Goal: Find specific page/section: Find specific page/section

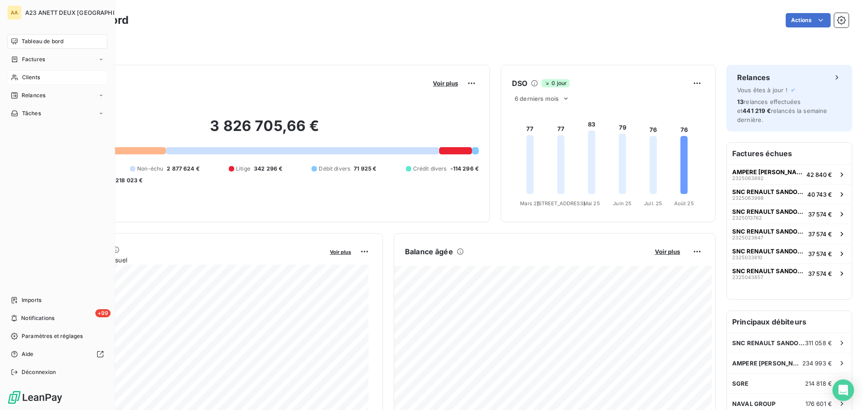
click at [22, 79] on span "Clients" at bounding box center [31, 77] width 18 height 8
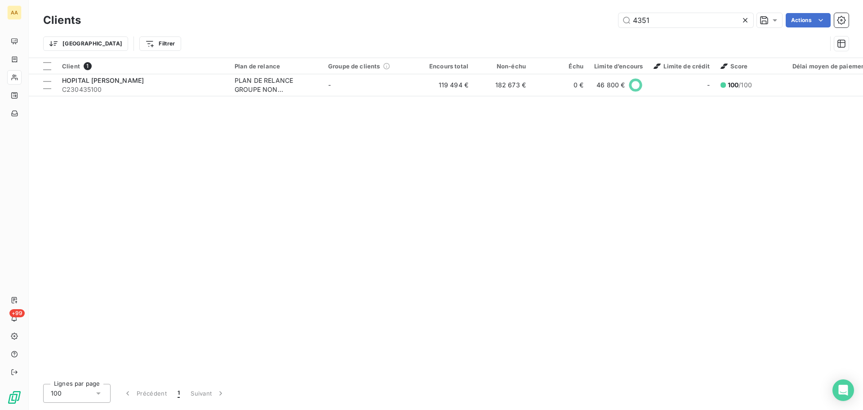
drag, startPoint x: 663, startPoint y: 21, endPoint x: 571, endPoint y: 22, distance: 91.7
click at [571, 22] on div "4351 Actions" at bounding box center [470, 20] width 757 height 14
drag, startPoint x: 603, startPoint y: 21, endPoint x: 580, endPoint y: 18, distance: 23.7
click at [585, 20] on div "2820 Actions" at bounding box center [470, 20] width 757 height 14
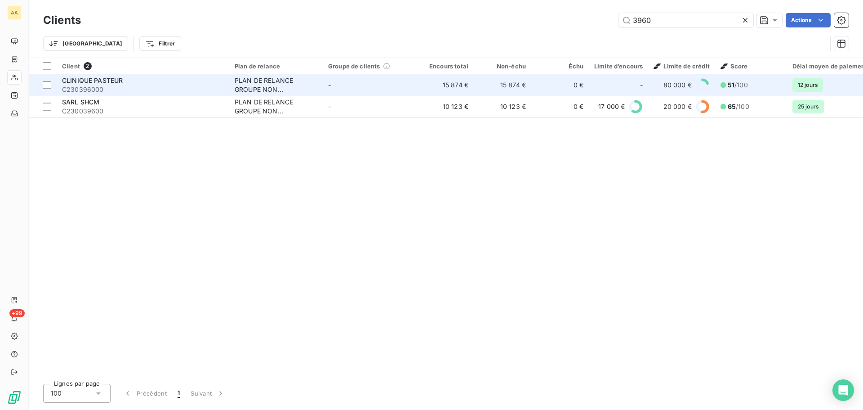
type input "3960"
click at [175, 81] on div "CLINIQUE PASTEUR" at bounding box center [143, 80] width 162 height 9
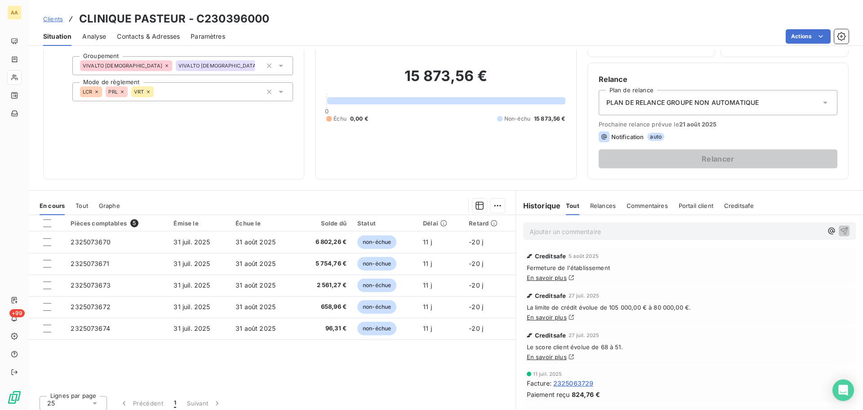
scroll to position [61, 0]
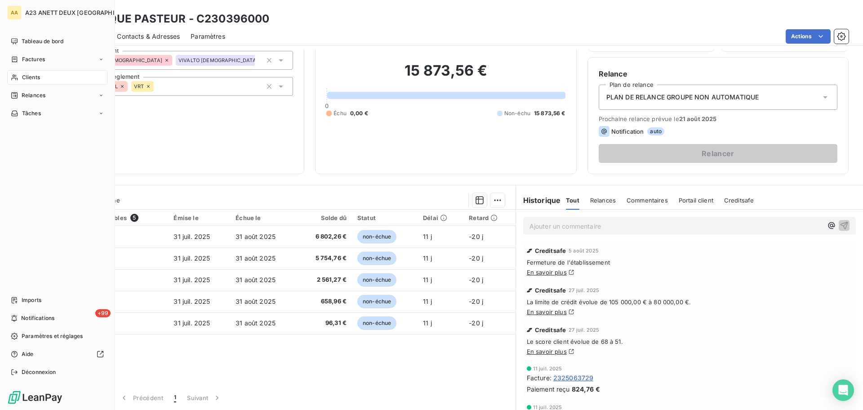
click at [40, 79] on div "Clients" at bounding box center [57, 77] width 100 height 14
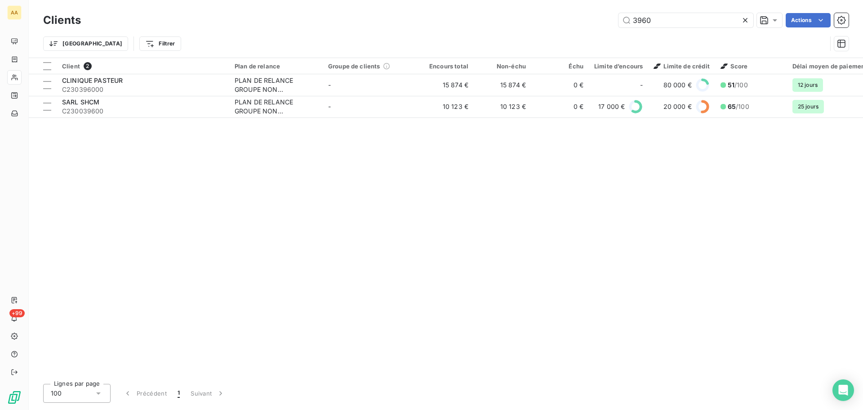
drag, startPoint x: 656, startPoint y: 22, endPoint x: 560, endPoint y: 21, distance: 96.2
click at [568, 21] on div "3960 Actions" at bounding box center [470, 20] width 757 height 14
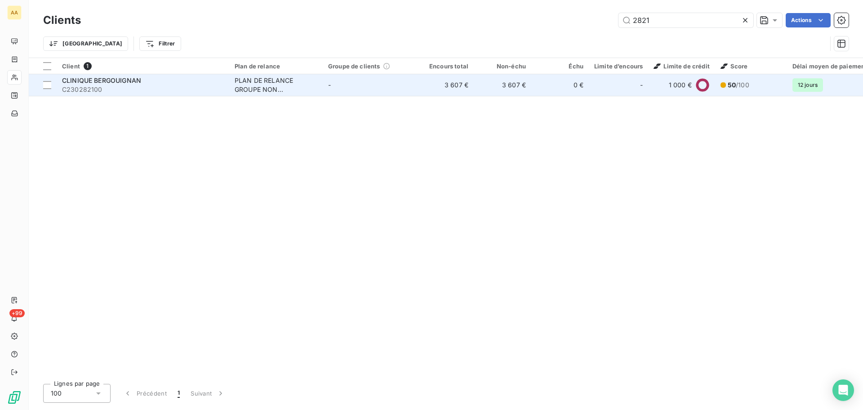
type input "2821"
click at [156, 75] on td "CLINIQUE BERGOUIGNAN C230282100" at bounding box center [143, 85] width 173 height 22
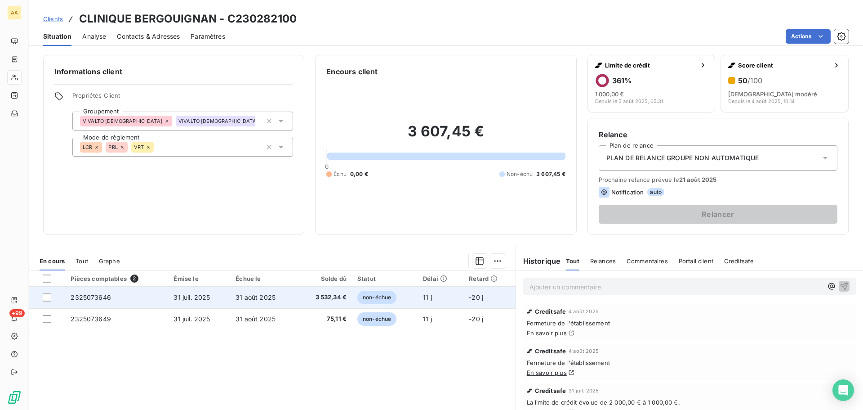
click at [100, 297] on span "2325073646" at bounding box center [91, 297] width 40 height 8
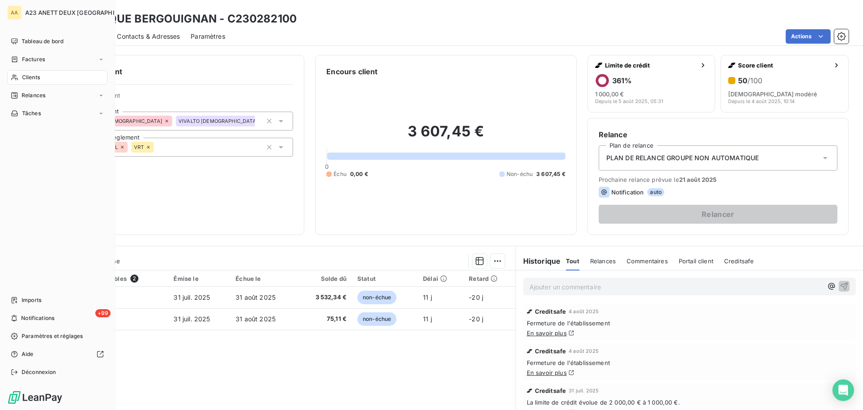
click at [29, 79] on span "Clients" at bounding box center [31, 77] width 18 height 8
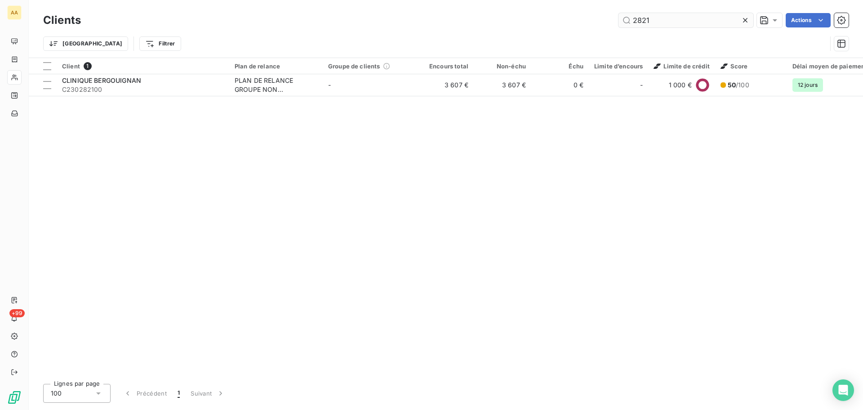
drag, startPoint x: 654, startPoint y: 19, endPoint x: 619, endPoint y: 26, distance: 35.7
click at [619, 26] on input "2821" at bounding box center [686, 20] width 135 height 14
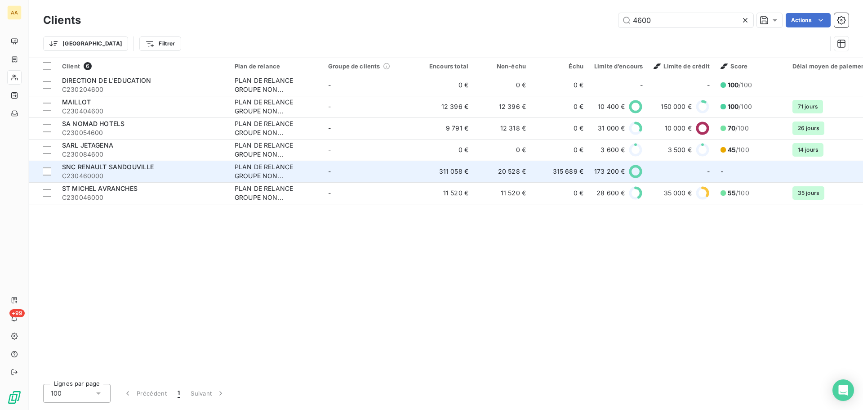
type input "4600"
click at [107, 170] on span "SNC RENAULT SANDOUVILLE" at bounding box center [108, 167] width 92 height 8
